Goal: Communication & Community: Answer question/provide support

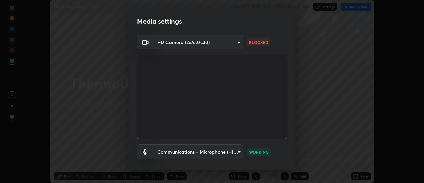
click at [256, 40] on p "BLOCKED" at bounding box center [258, 42] width 19 height 6
click at [238, 42] on body "Erase all Thermodyanamics Part 7 WAS SCHEDULED TO START AT 11:05 AM Settings ST…" at bounding box center [212, 91] width 424 height 183
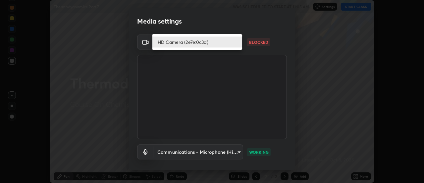
click at [235, 43] on li "HD Camera (2e7e:0c3d)" at bounding box center [196, 41] width 89 height 11
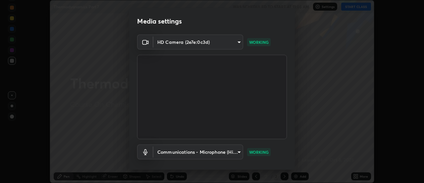
scroll to position [35, 0]
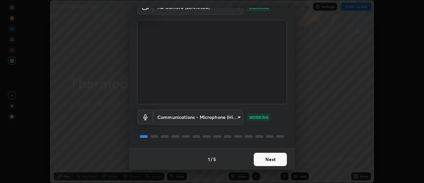
click at [265, 159] on button "Next" at bounding box center [270, 158] width 33 height 13
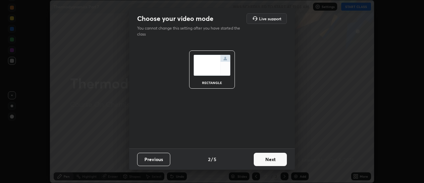
scroll to position [0, 0]
click at [266, 160] on button "Next" at bounding box center [270, 158] width 33 height 13
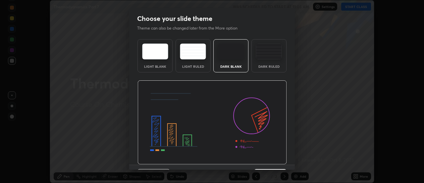
click at [266, 160] on img at bounding box center [211, 122] width 149 height 84
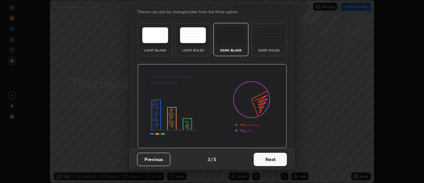
click at [263, 160] on button "Next" at bounding box center [270, 158] width 33 height 13
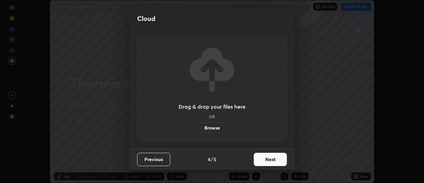
scroll to position [0, 0]
click at [263, 160] on button "Next" at bounding box center [270, 158] width 33 height 13
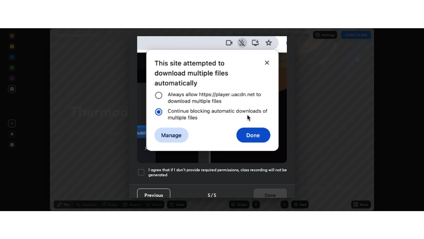
scroll to position [170, 0]
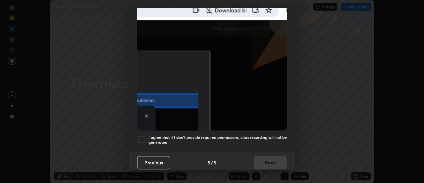
click at [231, 135] on h5 "I agree that if I don't provide required permissions, class recording will not …" at bounding box center [217, 140] width 138 height 10
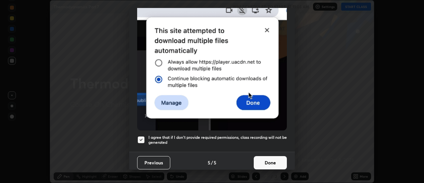
click at [260, 156] on button "Done" at bounding box center [270, 162] width 33 height 13
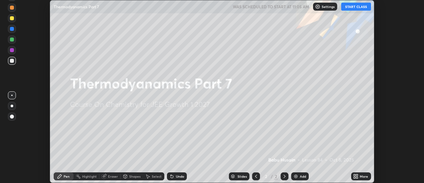
click at [358, 7] on button "START CLASS" at bounding box center [356, 7] width 30 height 8
click at [299, 175] on div "Add" at bounding box center [300, 176] width 18 height 8
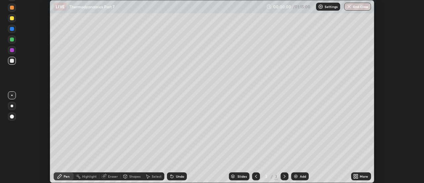
click at [355, 175] on icon at bounding box center [355, 175] width 2 height 2
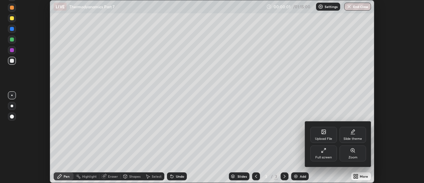
click at [325, 154] on div "Full screen" at bounding box center [323, 153] width 27 height 16
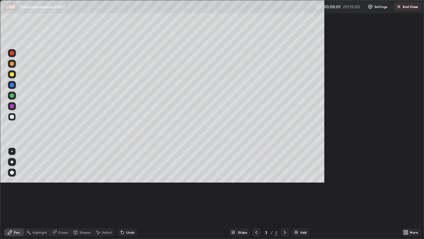
scroll to position [239, 424]
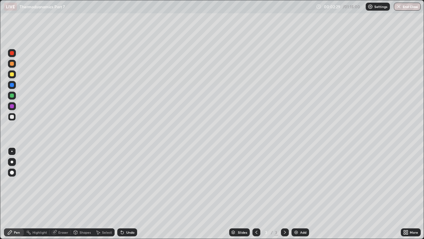
click at [295, 182] on img at bounding box center [296, 231] width 5 height 5
click at [129, 182] on div "Undo" at bounding box center [130, 231] width 8 height 3
click at [131, 182] on div "Undo" at bounding box center [130, 231] width 8 height 3
click at [127, 182] on div "Undo" at bounding box center [127, 232] width 20 height 8
click at [12, 75] on div at bounding box center [12, 74] width 4 height 4
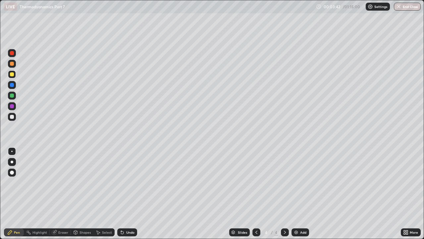
click at [59, 182] on div "Eraser" at bounding box center [63, 231] width 10 height 3
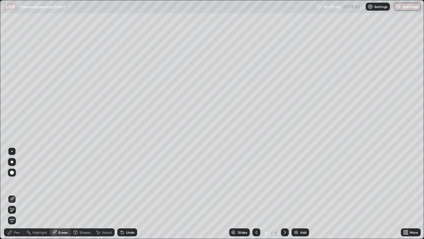
click at [13, 182] on div "Pen" at bounding box center [14, 232] width 20 height 8
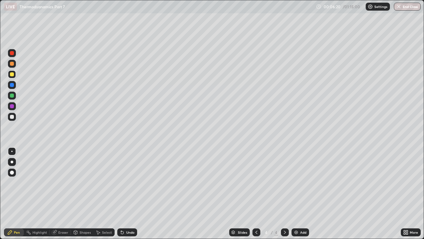
click at [14, 116] on div at bounding box center [12, 117] width 4 height 4
click at [298, 182] on div "Add" at bounding box center [301, 232] width 18 height 8
click at [12, 85] on div at bounding box center [12, 85] width 4 height 4
click at [12, 75] on div at bounding box center [12, 74] width 4 height 4
click at [11, 118] on div at bounding box center [12, 117] width 4 height 4
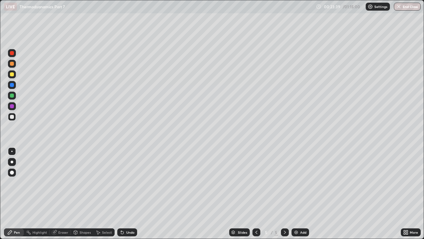
click at [12, 95] on div at bounding box center [12, 95] width 4 height 4
click at [12, 117] on div at bounding box center [12, 117] width 4 height 4
click at [57, 182] on div "Eraser" at bounding box center [60, 232] width 21 height 8
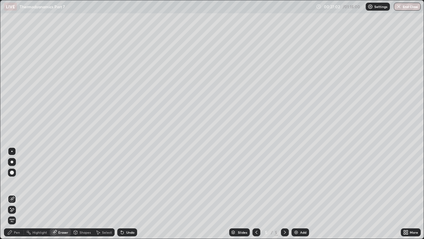
click at [56, 182] on icon at bounding box center [54, 231] width 5 height 5
click at [8, 182] on icon at bounding box center [9, 231] width 5 height 5
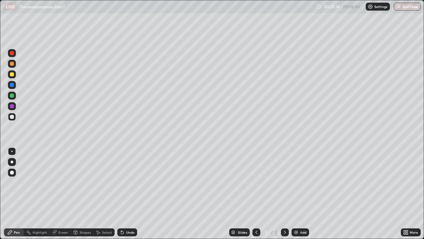
click at [63, 182] on div "Eraser" at bounding box center [63, 231] width 10 height 3
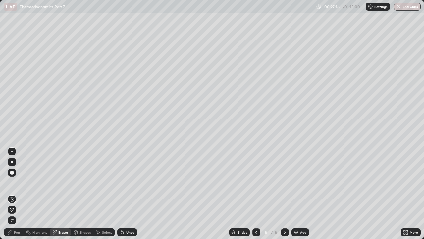
click at [12, 182] on icon at bounding box center [9, 231] width 5 height 5
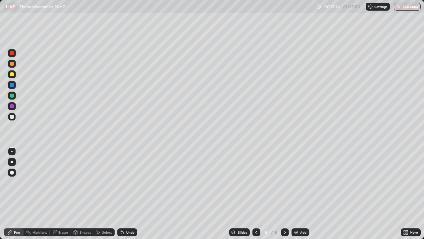
click at [9, 93] on div at bounding box center [12, 95] width 8 height 8
click at [298, 182] on img at bounding box center [296, 231] width 5 height 5
click at [12, 85] on div at bounding box center [12, 85] width 4 height 4
click at [124, 182] on div "Undo" at bounding box center [127, 232] width 20 height 8
click at [125, 182] on div "Undo" at bounding box center [127, 232] width 20 height 8
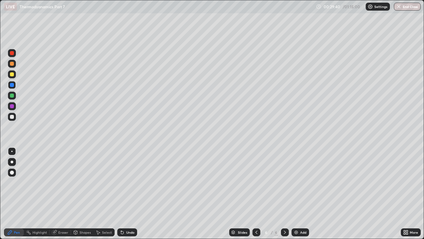
click at [125, 182] on div "Undo" at bounding box center [127, 232] width 20 height 8
click at [61, 182] on div "Eraser" at bounding box center [63, 231] width 10 height 3
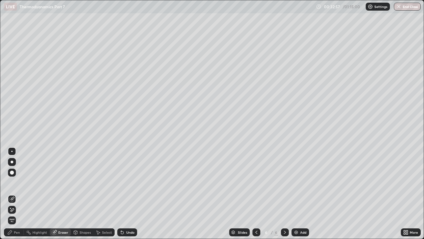
click at [18, 182] on div "Pen" at bounding box center [17, 231] width 6 height 3
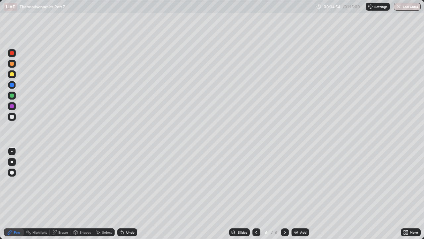
click at [127, 182] on div "Undo" at bounding box center [130, 231] width 8 height 3
click at [300, 182] on div "Add" at bounding box center [303, 231] width 6 height 3
click at [12, 117] on div at bounding box center [12, 117] width 4 height 4
click at [12, 75] on div at bounding box center [12, 74] width 4 height 4
click at [12, 85] on div at bounding box center [12, 85] width 4 height 4
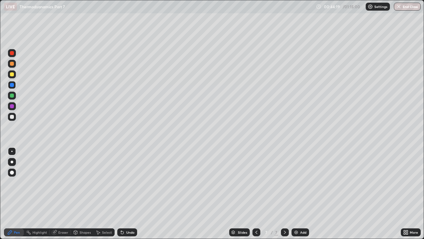
click at [256, 182] on icon at bounding box center [256, 231] width 5 height 5
click at [59, 182] on div "Eraser" at bounding box center [63, 231] width 10 height 3
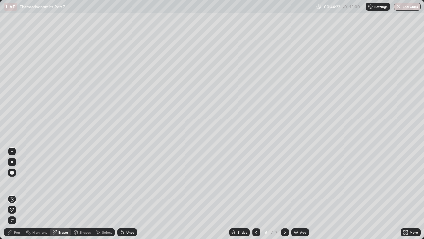
click at [13, 182] on icon at bounding box center [11, 210] width 5 height 6
click at [15, 182] on div "Pen" at bounding box center [17, 231] width 6 height 3
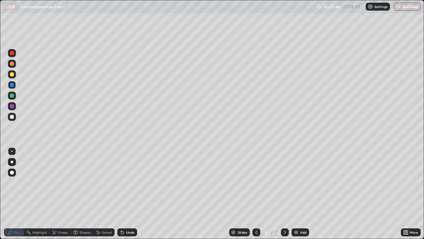
click at [299, 182] on div "Add" at bounding box center [301, 232] width 18 height 8
click at [11, 64] on div at bounding box center [12, 64] width 4 height 4
click at [11, 85] on div at bounding box center [12, 85] width 4 height 4
click at [297, 182] on img at bounding box center [296, 231] width 5 height 5
click at [11, 63] on div at bounding box center [12, 64] width 4 height 4
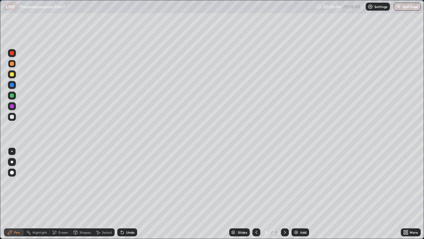
click at [12, 117] on div at bounding box center [12, 117] width 4 height 4
click at [12, 85] on div at bounding box center [12, 85] width 4 height 4
click at [11, 74] on div at bounding box center [12, 74] width 4 height 4
click at [12, 95] on div at bounding box center [12, 95] width 4 height 4
click at [35, 182] on div "Highlight" at bounding box center [39, 231] width 15 height 3
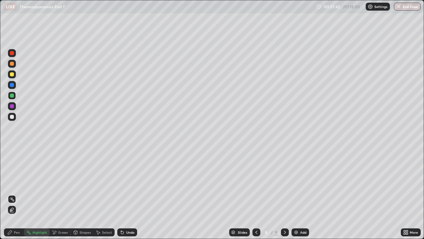
click at [57, 182] on div "Eraser" at bounding box center [60, 232] width 21 height 8
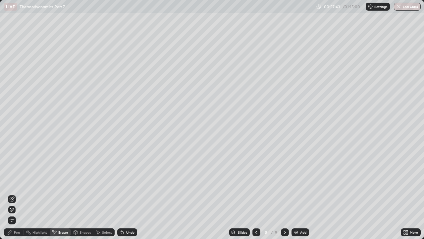
click at [12, 182] on icon at bounding box center [11, 210] width 5 height 6
click at [13, 182] on div "Pen" at bounding box center [14, 232] width 20 height 8
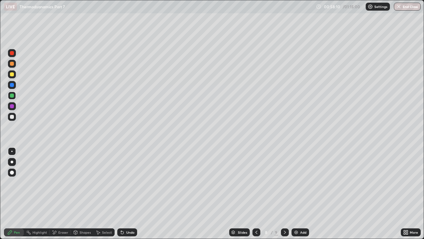
click at [11, 118] on div at bounding box center [12, 117] width 4 height 4
click at [10, 77] on div at bounding box center [12, 74] width 8 height 8
click at [11, 116] on div at bounding box center [12, 117] width 4 height 4
click at [297, 182] on img at bounding box center [296, 231] width 5 height 5
click at [10, 62] on div at bounding box center [12, 64] width 4 height 4
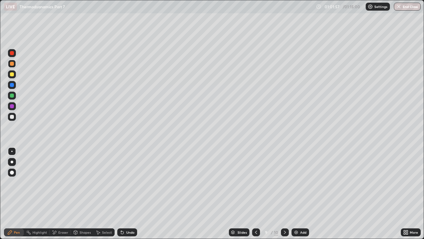
click at [12, 119] on div at bounding box center [12, 117] width 8 height 8
click at [254, 182] on icon at bounding box center [255, 231] width 5 height 5
click at [13, 75] on div at bounding box center [12, 74] width 4 height 4
click at [297, 182] on img at bounding box center [296, 231] width 5 height 5
click at [285, 182] on icon at bounding box center [284, 231] width 5 height 5
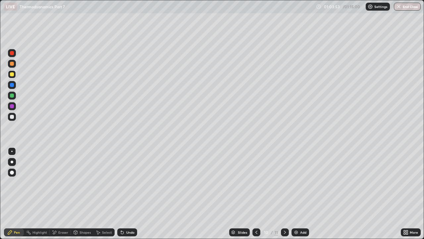
click at [12, 115] on div at bounding box center [12, 117] width 4 height 4
click at [12, 95] on div at bounding box center [12, 95] width 4 height 4
click at [12, 84] on div at bounding box center [12, 85] width 4 height 4
click at [12, 85] on div at bounding box center [12, 85] width 4 height 4
click at [316, 7] on div "01:09:47 / 01:15:00 Settings End Class" at bounding box center [368, 7] width 105 height 8
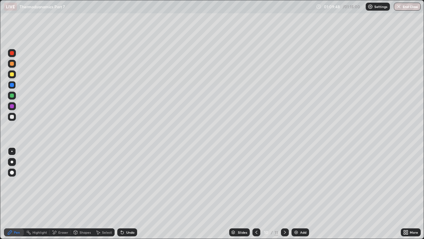
click at [320, 6] on div "01:09:48 / 01:15:00 Settings End Class" at bounding box center [368, 7] width 105 height 8
click at [319, 8] on div "01:09:49 / 01:15:00 Settings End Class" at bounding box center [368, 7] width 105 height 8
click at [319, 8] on div "01:09:50 / 01:15:00 Settings End Class" at bounding box center [368, 7] width 105 height 8
click at [317, 8] on div "01:09:50 / 01:15:00 Settings End Class" at bounding box center [368, 7] width 105 height 8
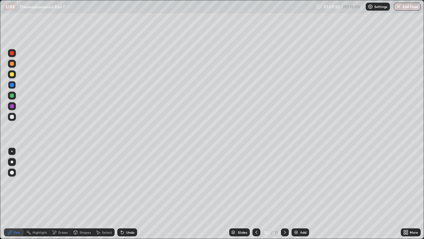
click at [318, 8] on div "01:09:55 / 01:15:00 Settings End Class" at bounding box center [368, 7] width 105 height 8
click at [320, 8] on div "01:09:56 / 01:15:00 Settings End Class" at bounding box center [368, 7] width 105 height 8
click at [319, 8] on div "01:09:56 / 01:15:00 Settings End Class" at bounding box center [368, 7] width 105 height 8
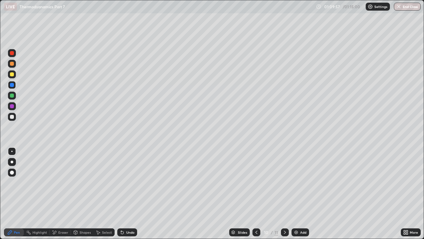
click at [319, 8] on div "01:09:57 / 01:15:00 Settings End Class" at bounding box center [368, 7] width 105 height 8
click at [318, 8] on div "01:09:57 / 01:15:00 Settings End Class" at bounding box center [368, 7] width 105 height 8
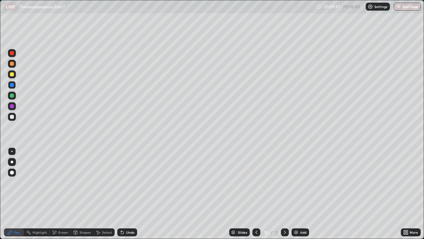
click at [318, 8] on div "01:09:57 / 01:15:00 Settings End Class" at bounding box center [368, 7] width 105 height 8
click at [318, 7] on div "01:09:58 / 01:15:00 Settings End Class" at bounding box center [368, 7] width 105 height 8
click at [319, 6] on icon at bounding box center [319, 6] width 5 height 5
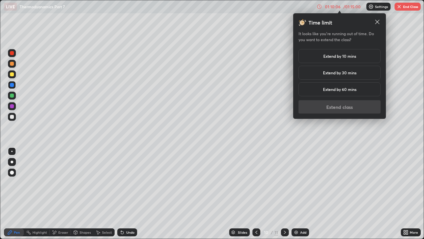
click at [345, 57] on h5 "Extend by 10 mins" at bounding box center [339, 56] width 33 height 6
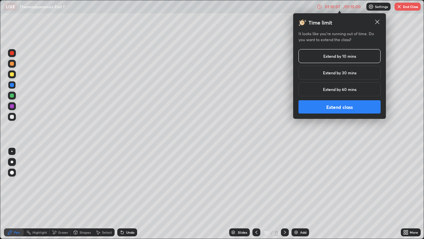
click at [335, 107] on button "Extend class" at bounding box center [339, 106] width 82 height 13
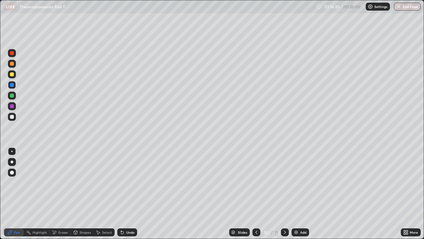
click at [300, 182] on div "Add" at bounding box center [303, 231] width 6 height 3
click at [11, 117] on div at bounding box center [12, 117] width 4 height 4
click at [121, 182] on icon at bounding box center [122, 232] width 3 height 3
click at [13, 75] on div at bounding box center [12, 74] width 4 height 4
click at [126, 182] on div "Undo" at bounding box center [130, 231] width 8 height 3
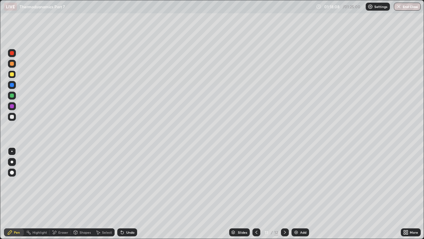
click at [129, 182] on div "Undo" at bounding box center [130, 231] width 8 height 3
click at [13, 115] on div at bounding box center [12, 117] width 4 height 4
click at [64, 182] on div "Eraser" at bounding box center [63, 231] width 10 height 3
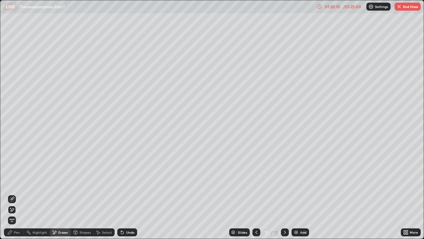
click at [15, 182] on div "Pen" at bounding box center [17, 231] width 6 height 3
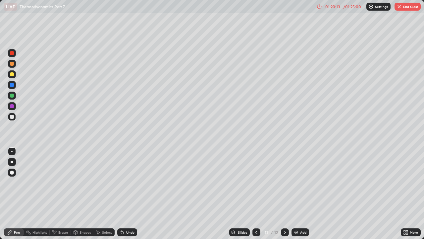
click at [128, 182] on div "Undo" at bounding box center [130, 231] width 8 height 3
click at [127, 182] on div "Undo" at bounding box center [127, 232] width 20 height 8
click at [14, 75] on div at bounding box center [12, 74] width 8 height 8
click at [83, 182] on div "Shapes" at bounding box center [85, 231] width 11 height 3
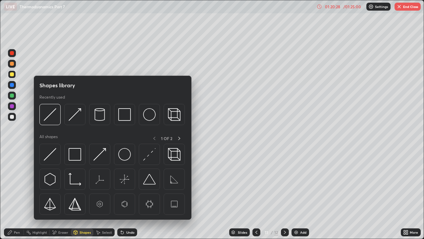
click at [14, 182] on div "Pen" at bounding box center [17, 231] width 6 height 3
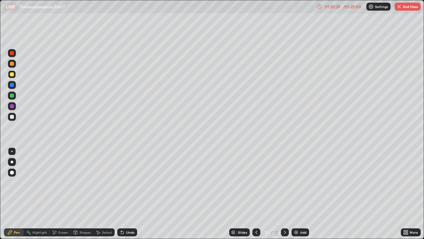
click at [14, 103] on div at bounding box center [12, 106] width 8 height 8
click at [403, 7] on button "End Class" at bounding box center [408, 7] width 26 height 8
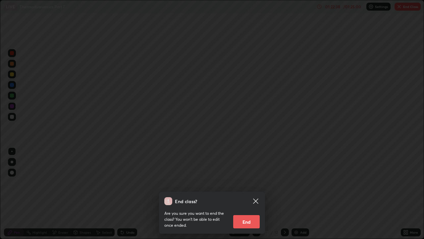
click at [250, 182] on button "End" at bounding box center [246, 221] width 27 height 13
